Goal: Navigation & Orientation: Find specific page/section

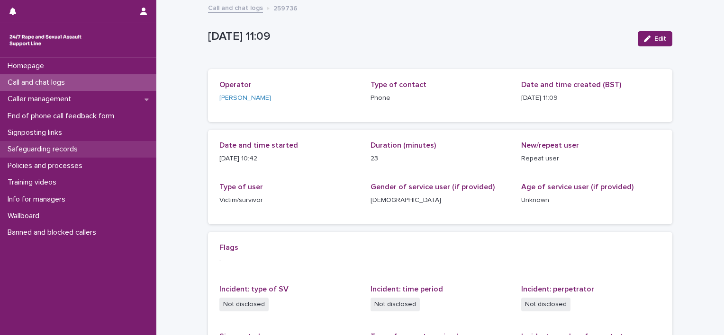
click at [80, 145] on p "Safeguarding records" at bounding box center [45, 149] width 82 height 9
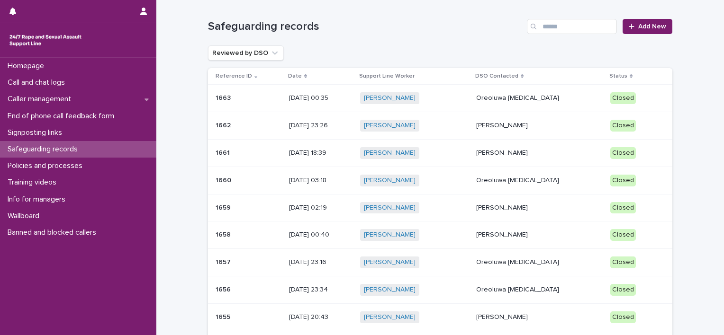
click at [457, 96] on div "[PERSON_NAME] + 0" at bounding box center [414, 98] width 109 height 12
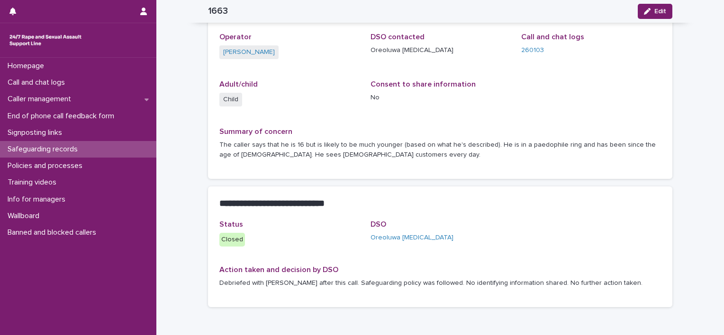
scroll to position [141, 0]
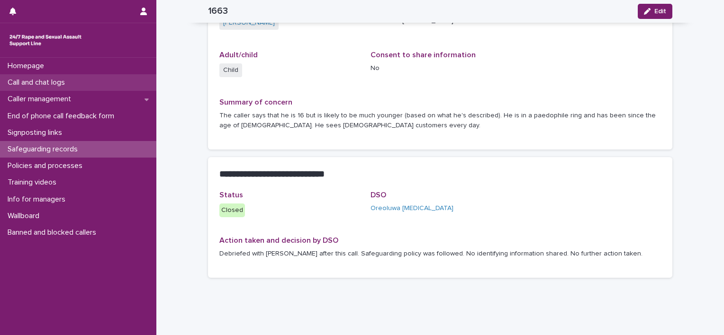
click at [62, 77] on div "Call and chat logs" at bounding box center [78, 82] width 156 height 17
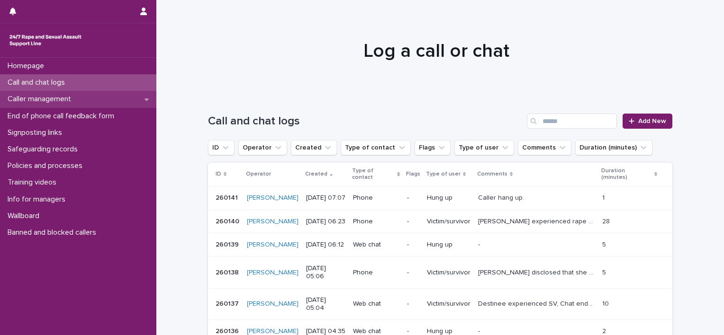
click at [110, 100] on div "Caller management" at bounding box center [78, 99] width 156 height 17
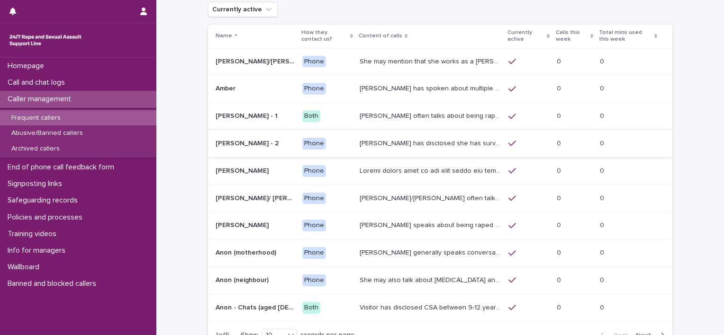
scroll to position [137, 0]
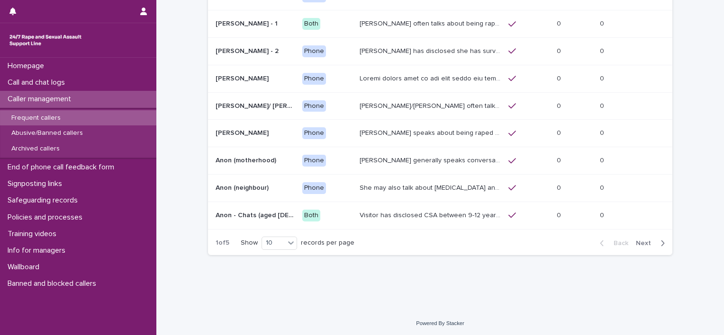
click at [645, 245] on span "Next" at bounding box center [646, 243] width 21 height 7
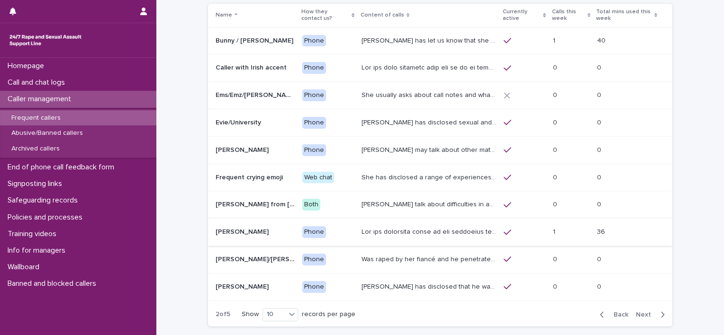
scroll to position [137, 0]
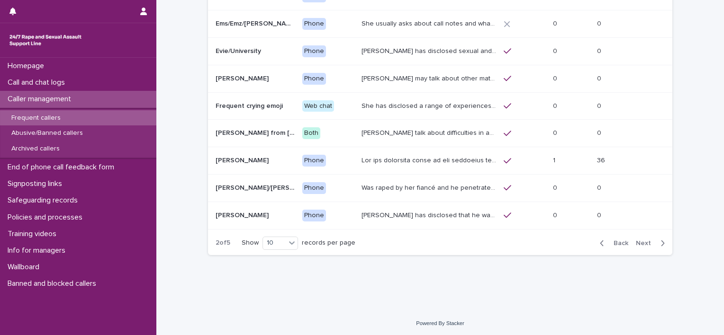
click at [612, 243] on span "Back" at bounding box center [618, 243] width 20 height 7
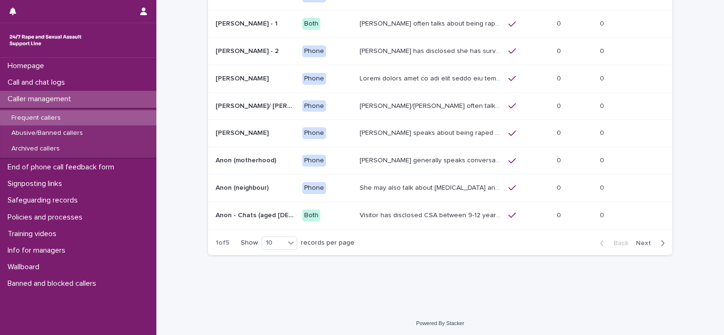
click at [639, 239] on button "Next" at bounding box center [652, 243] width 40 height 9
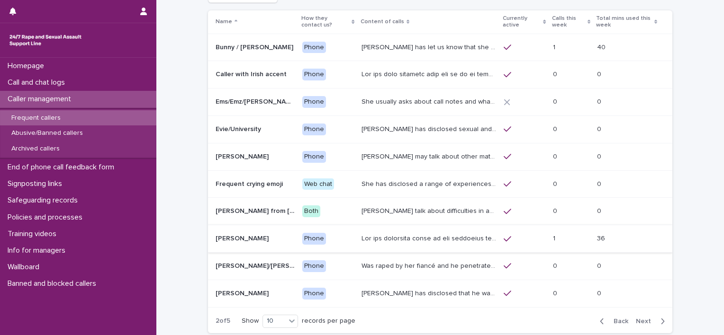
scroll to position [42, 0]
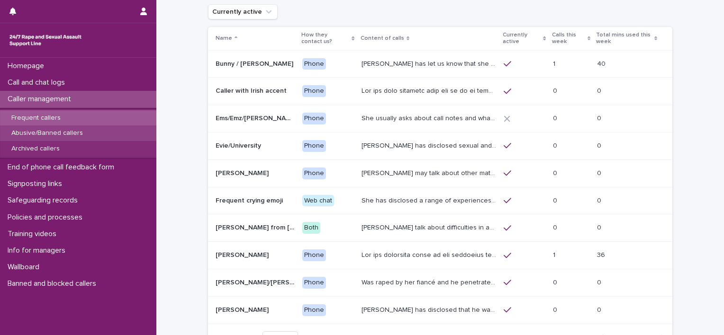
click at [37, 135] on p "Abusive/Banned callers" at bounding box center [47, 133] width 87 height 8
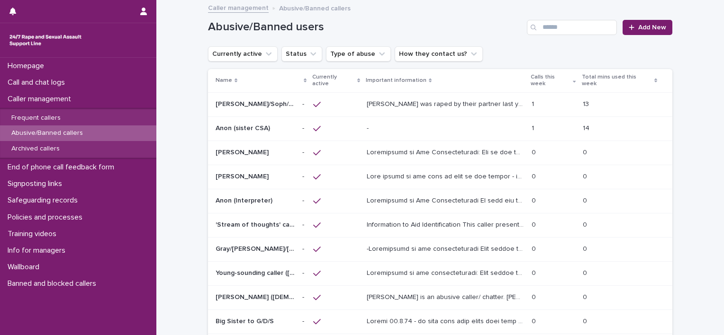
click at [237, 123] on p "Anon (sister CSA)" at bounding box center [244, 128] width 56 height 10
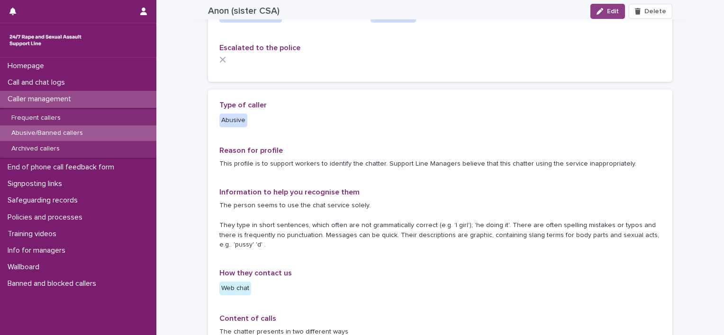
scroll to position [78, 0]
